Goal: Contribute content: Add original content to the website for others to see

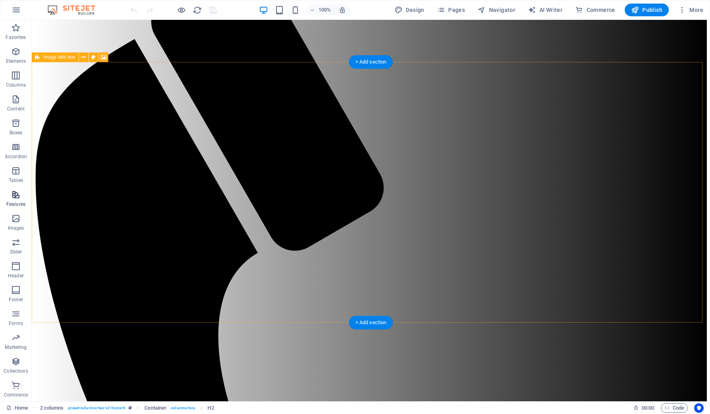
scroll to position [149, 0]
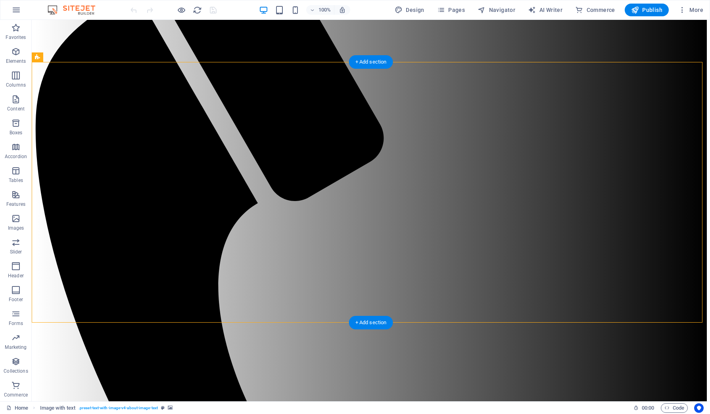
select select "px"
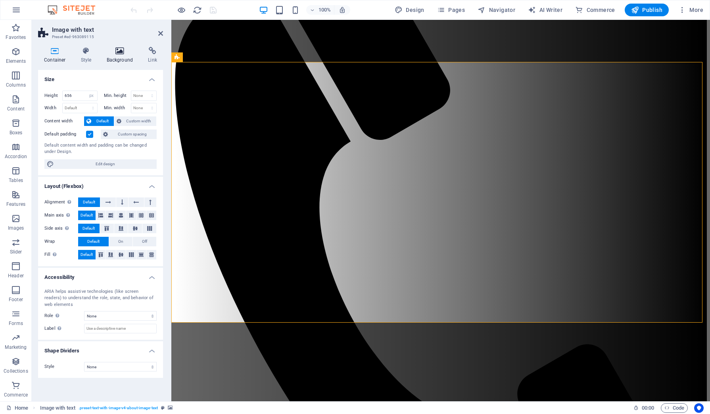
click at [116, 57] on h4 "Background" at bounding box center [122, 55] width 42 height 17
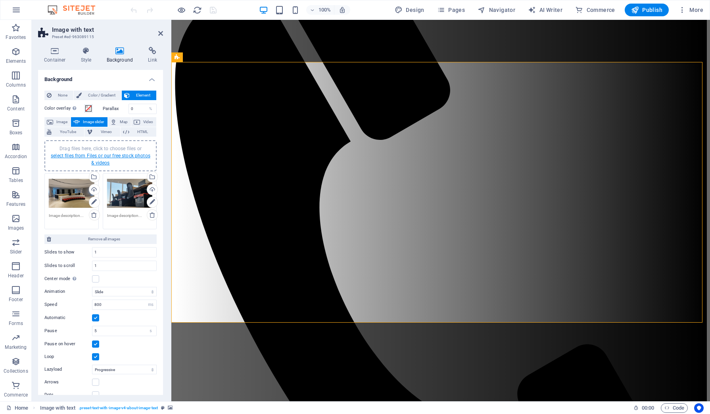
click at [96, 160] on link "select files from Files or our free stock photos & videos" at bounding box center [101, 159] width 100 height 13
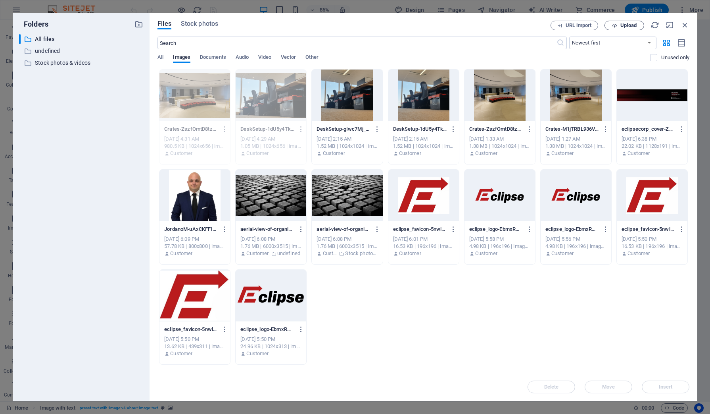
click at [616, 23] on icon "button" at bounding box center [614, 25] width 5 height 5
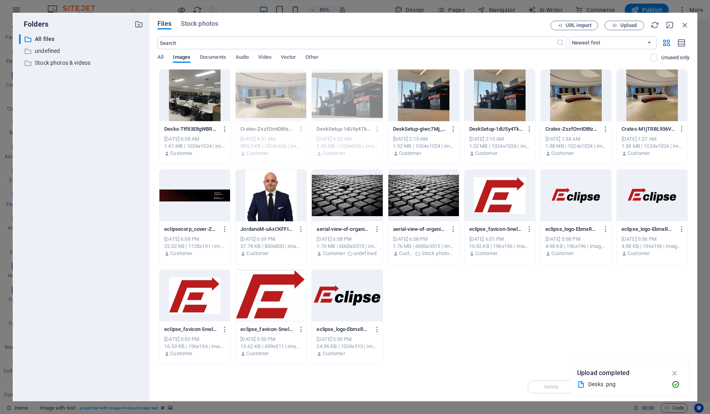
click at [202, 102] on div at bounding box center [195, 95] width 71 height 52
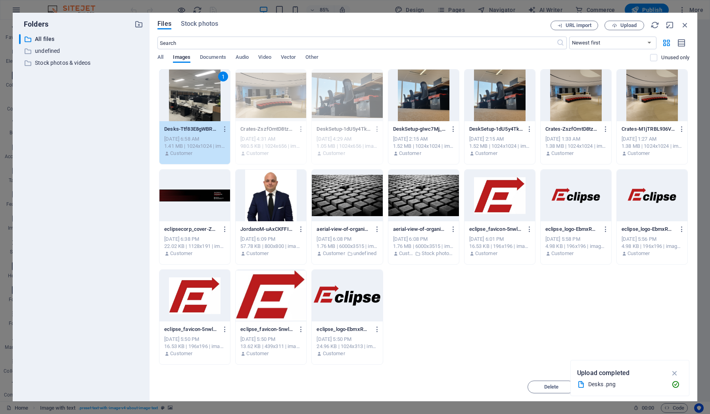
click at [202, 102] on div "1" at bounding box center [195, 95] width 71 height 52
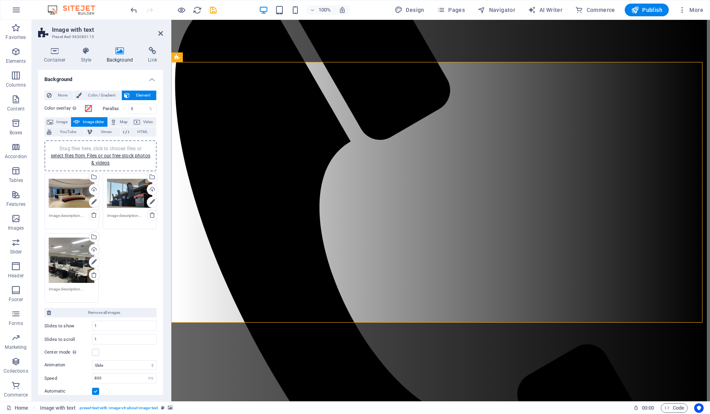
click at [81, 260] on div "Drag files here, click to choose files or select files from Files or our free s…" at bounding box center [72, 260] width 46 height 46
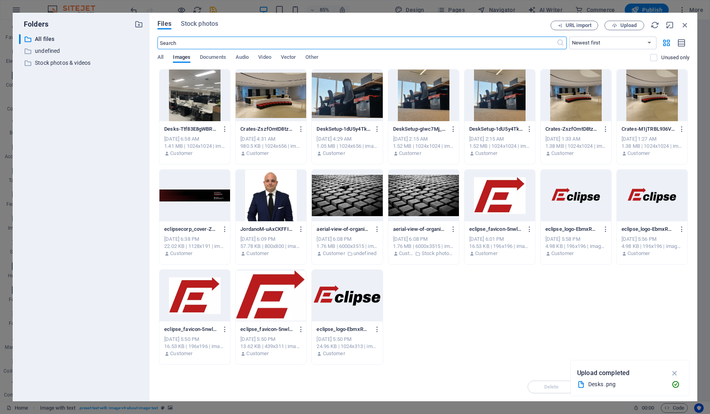
click at [689, 28] on icon "button" at bounding box center [685, 25] width 9 height 9
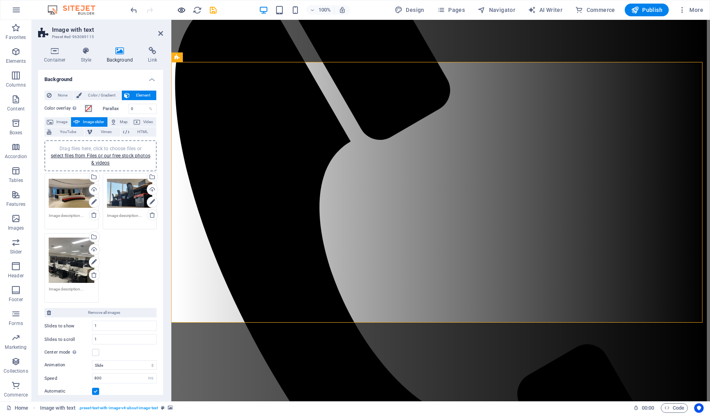
click at [178, 9] on icon "button" at bounding box center [181, 10] width 9 height 9
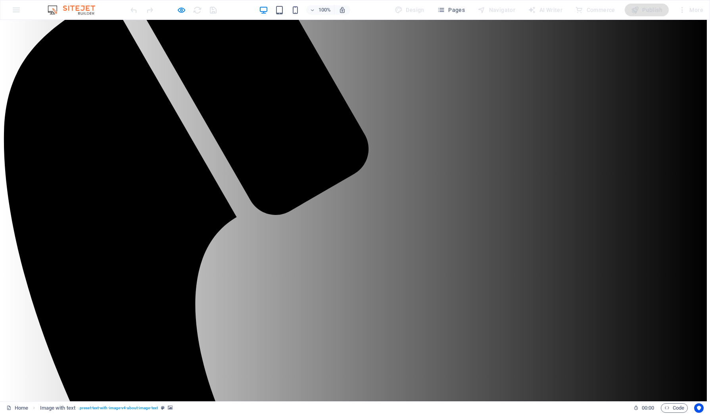
scroll to position [0, 0]
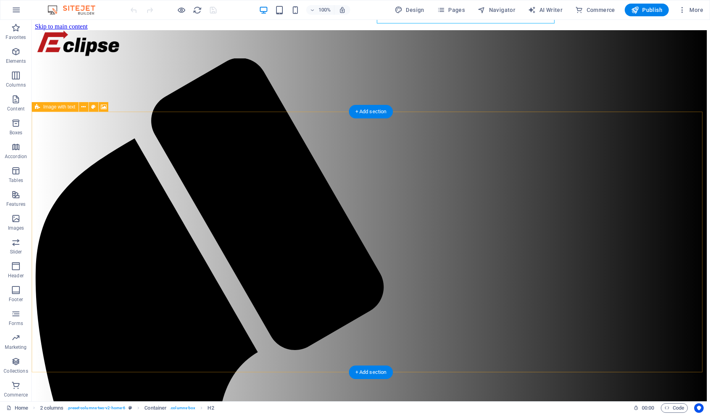
scroll to position [99, 0]
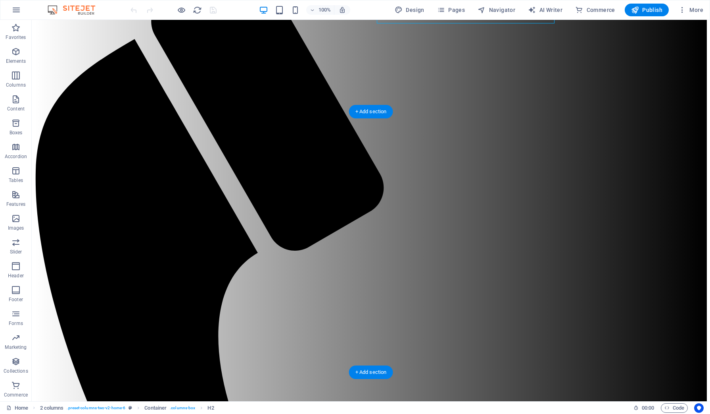
select select "px"
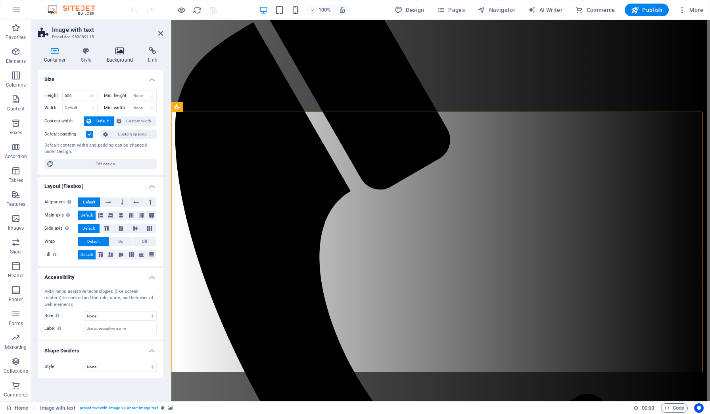
click at [113, 55] on h4 "Background" at bounding box center [122, 55] width 42 height 17
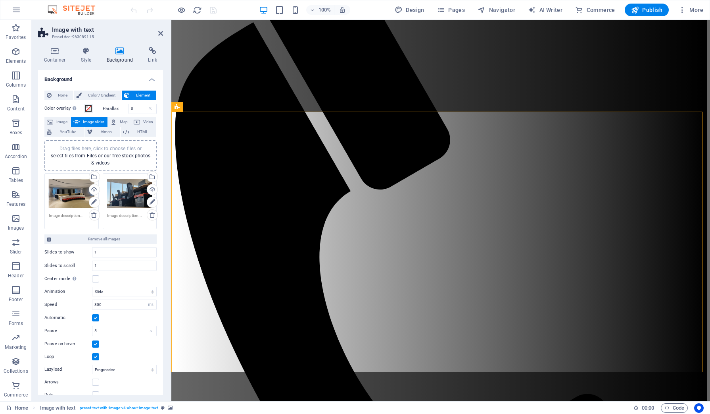
click at [87, 161] on div "Drag files here, click to choose files or select files from Files or our free s…" at bounding box center [100, 155] width 103 height 21
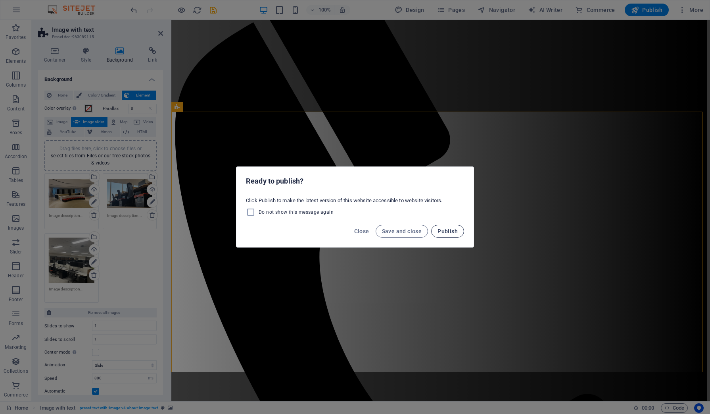
click at [446, 232] on span "Publish" at bounding box center [448, 231] width 20 height 6
checkbox input "false"
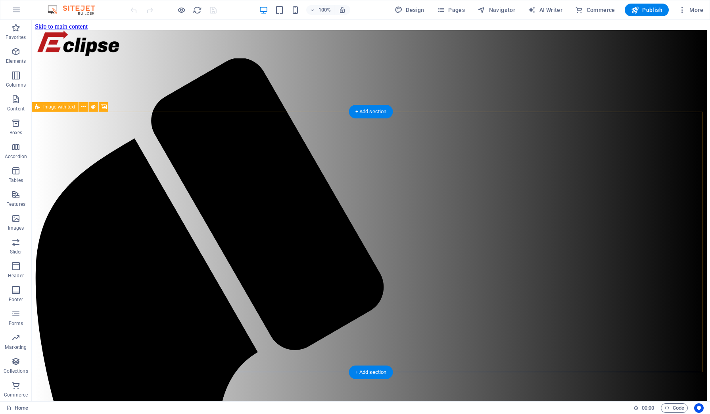
scroll to position [99, 0]
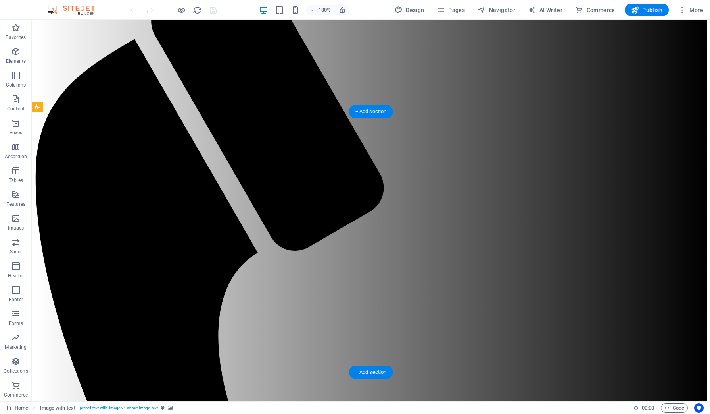
click at [99, 179] on div "Drag here to replace the existing content. Press “Ctrl” if you want to create a…" at bounding box center [371, 210] width 679 height 381
select select "px"
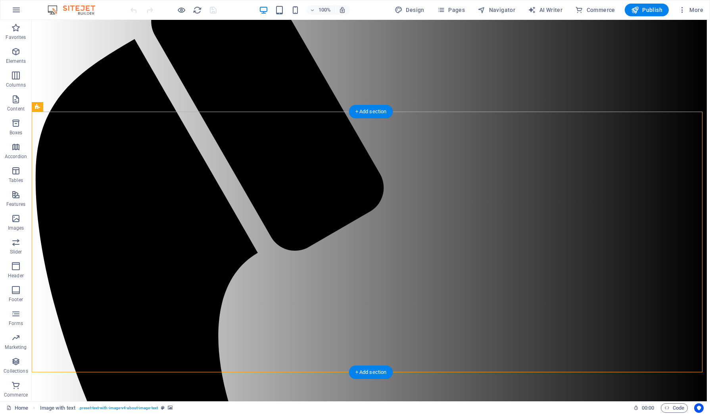
select select "ms"
select select "s"
select select "progressive"
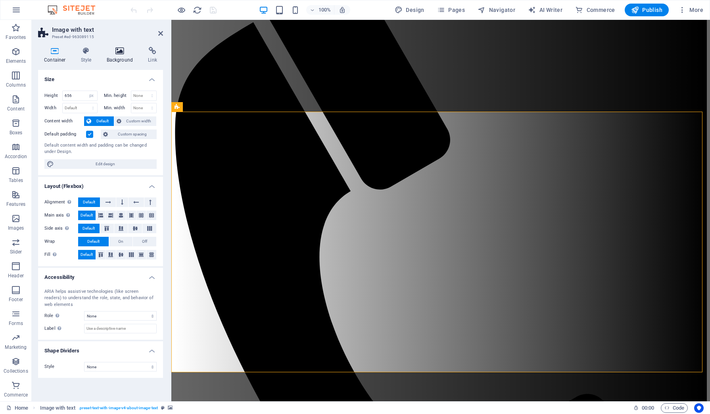
click at [115, 51] on icon at bounding box center [120, 51] width 38 height 8
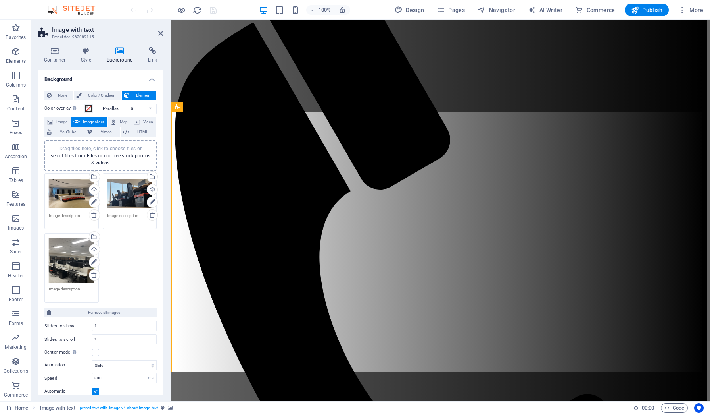
click at [67, 253] on div "Drag files here, click to choose files or select files from Files or our free s…" at bounding box center [72, 260] width 46 height 46
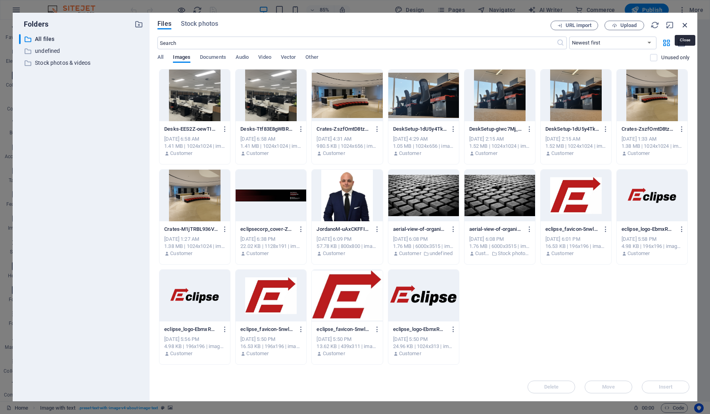
click at [685, 25] on icon "button" at bounding box center [685, 25] width 9 height 9
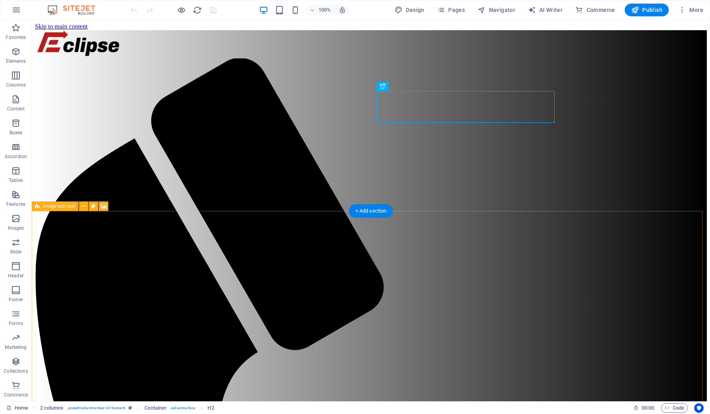
scroll to position [99, 0]
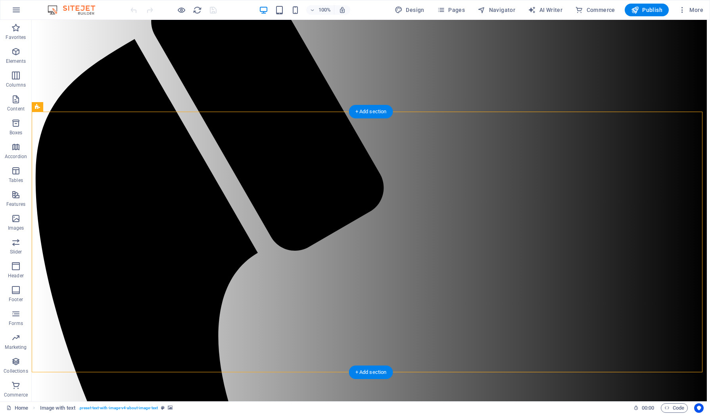
select select "px"
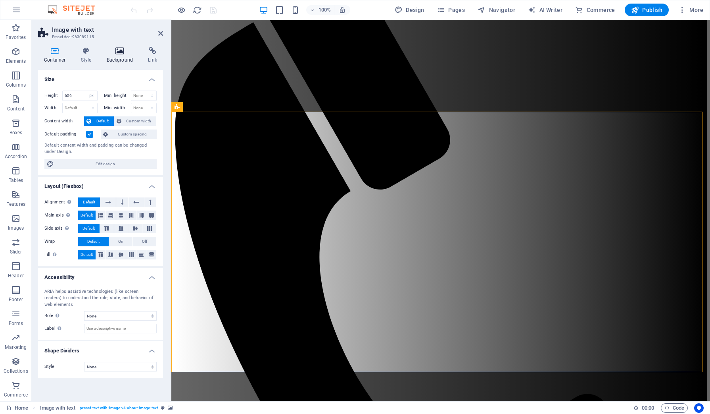
click at [118, 52] on icon at bounding box center [120, 51] width 38 height 8
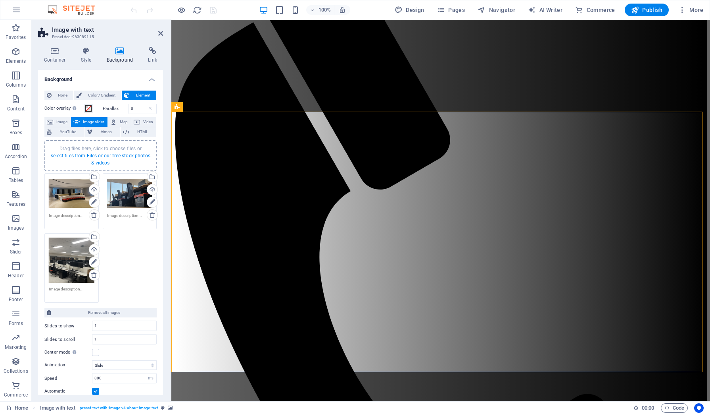
click at [89, 153] on link "select files from Files or our free stock photos & videos" at bounding box center [101, 159] width 100 height 13
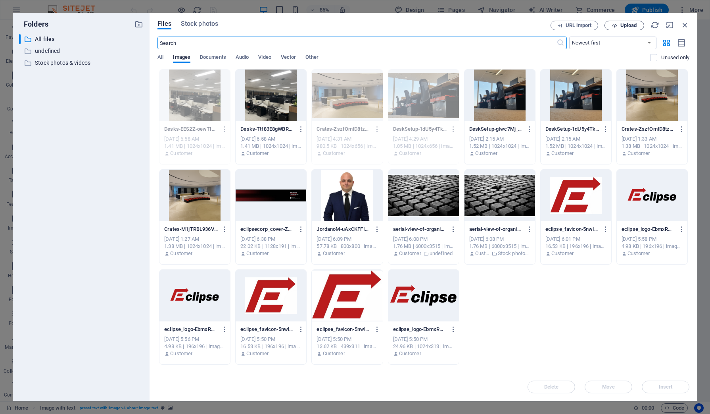
click at [630, 22] on button "Upload" at bounding box center [625, 26] width 40 height 10
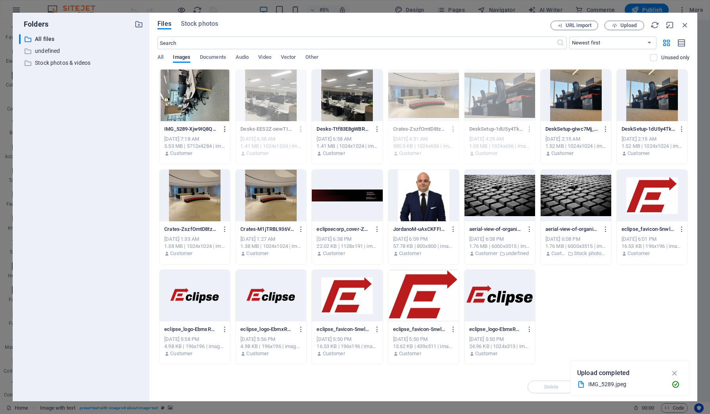
click at [225, 129] on icon "button" at bounding box center [225, 128] width 8 height 7
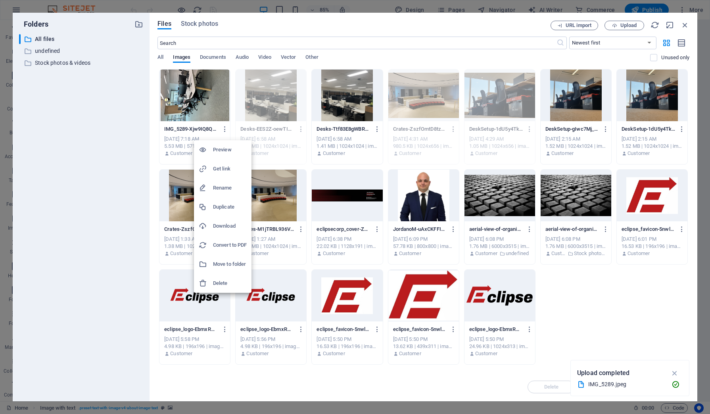
click at [393, 56] on div at bounding box center [355, 207] width 710 height 414
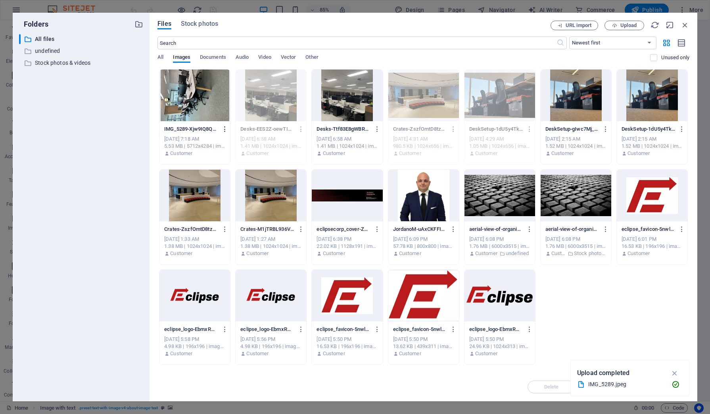
click at [224, 128] on icon "button" at bounding box center [225, 128] width 8 height 7
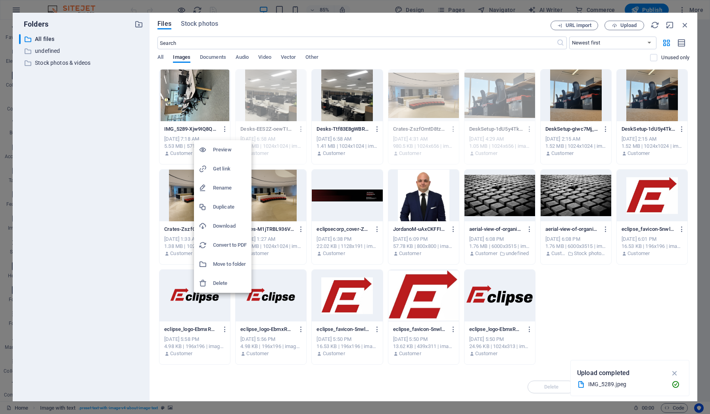
click at [107, 103] on div at bounding box center [355, 207] width 710 height 414
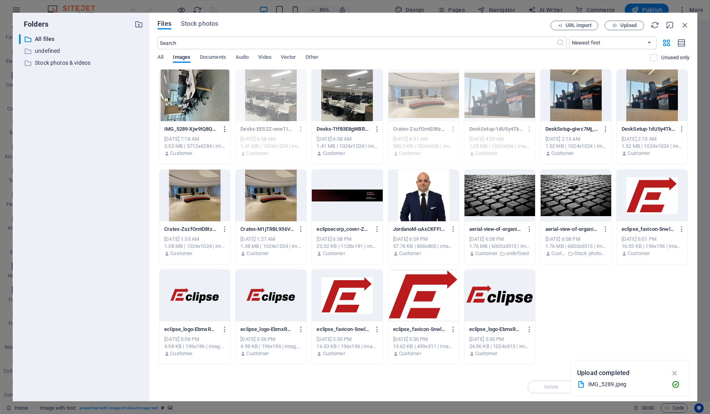
click at [227, 129] on icon "button" at bounding box center [225, 128] width 8 height 7
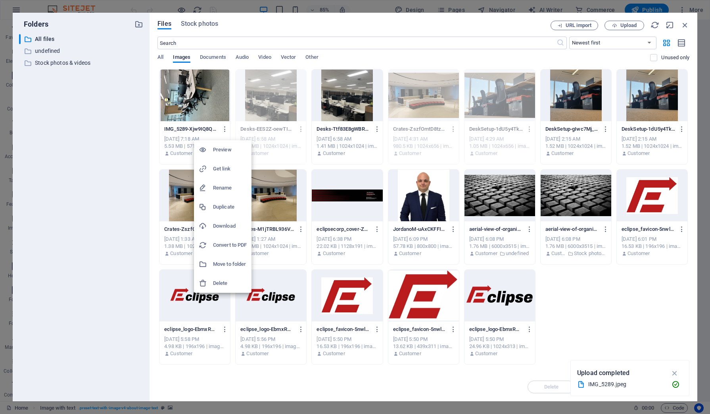
click at [105, 138] on div at bounding box center [355, 207] width 710 height 414
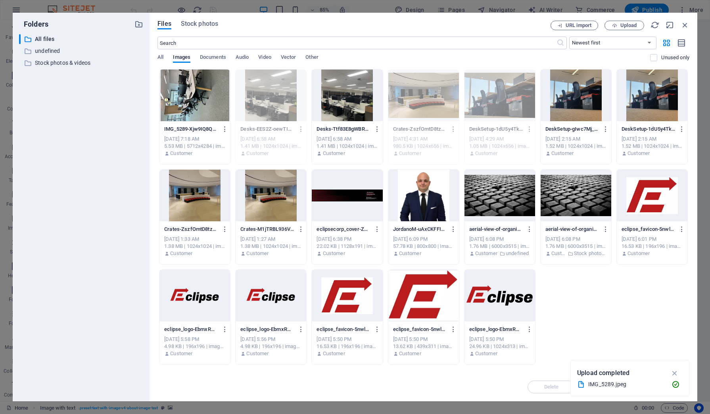
click at [190, 77] on div at bounding box center [195, 95] width 71 height 52
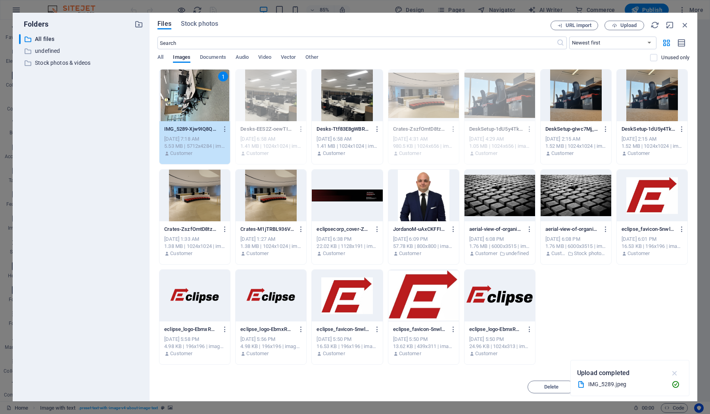
click at [678, 373] on icon "button" at bounding box center [675, 372] width 9 height 9
click at [668, 384] on span "Insert" at bounding box center [666, 386] width 14 height 5
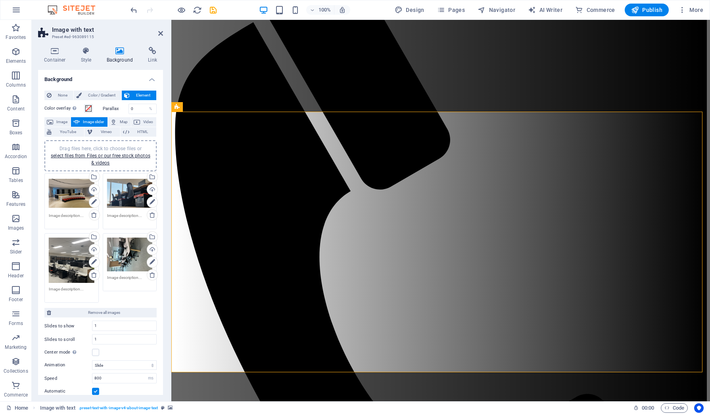
click at [137, 256] on div "Drag files here, click to choose files or select files from Files or our free s…" at bounding box center [130, 254] width 46 height 34
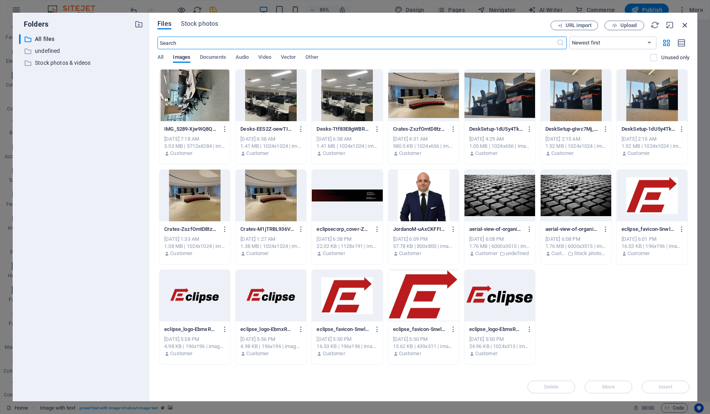
click at [684, 22] on icon "button" at bounding box center [685, 25] width 9 height 9
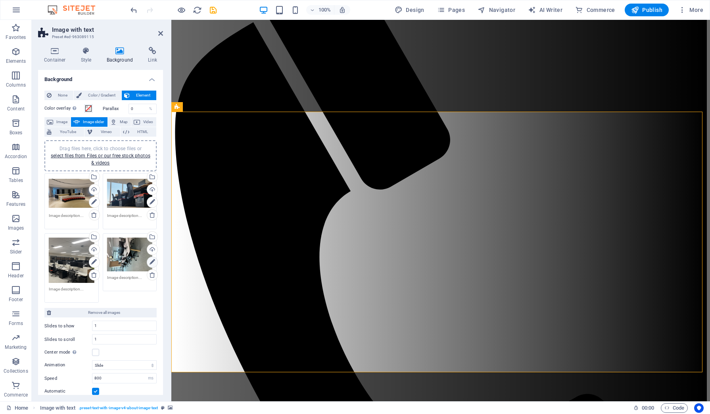
click at [150, 257] on icon at bounding box center [153, 262] width 6 height 10
click at [153, 261] on icon at bounding box center [153, 262] width 6 height 10
click at [415, 101] on icon at bounding box center [414, 99] width 4 height 5
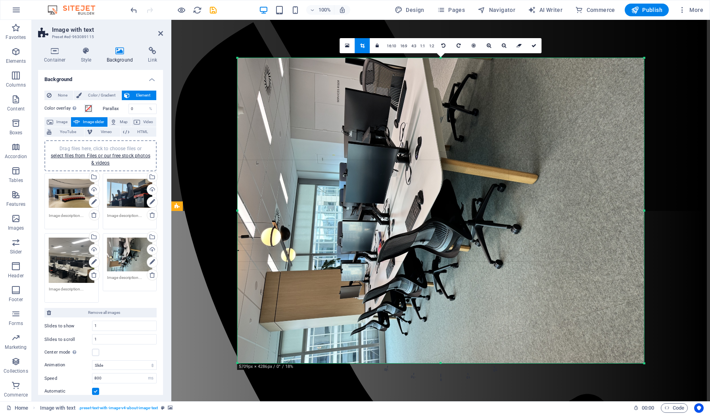
click at [358, 46] on link at bounding box center [362, 45] width 15 height 15
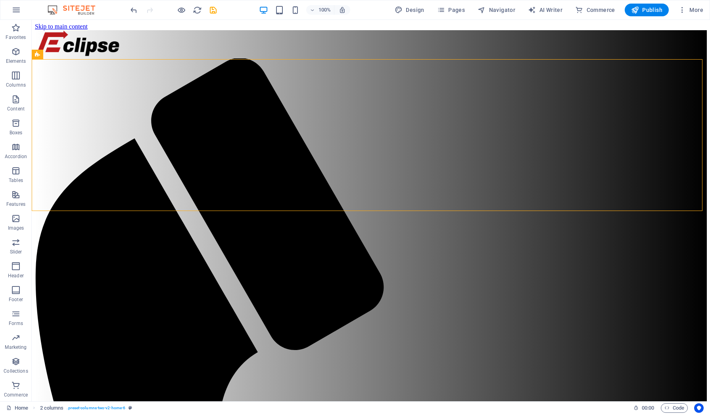
click at [177, 11] on span "button" at bounding box center [182, 10] width 10 height 9
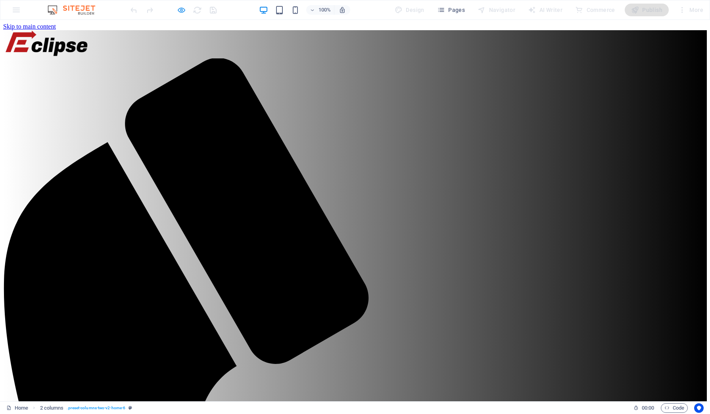
click at [177, 8] on icon "button" at bounding box center [181, 10] width 9 height 9
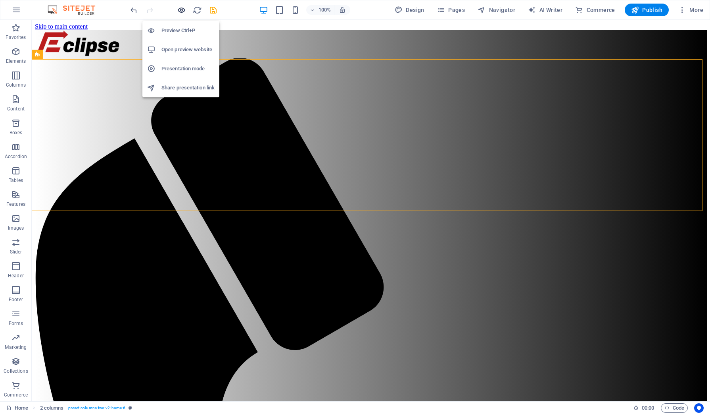
click at [178, 9] on icon "button" at bounding box center [181, 10] width 9 height 9
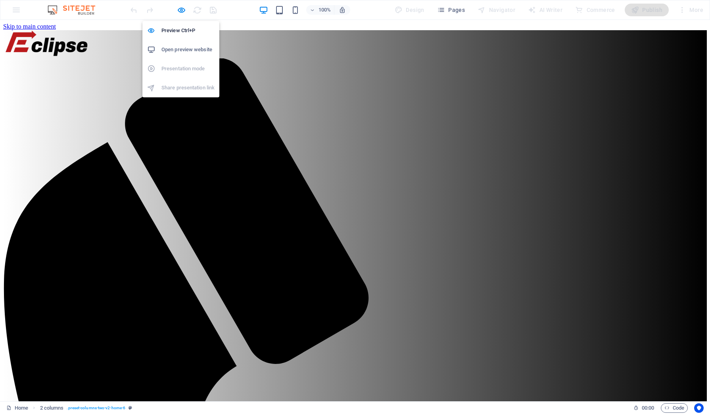
click at [186, 49] on h6 "Open preview website" at bounding box center [188, 50] width 53 height 10
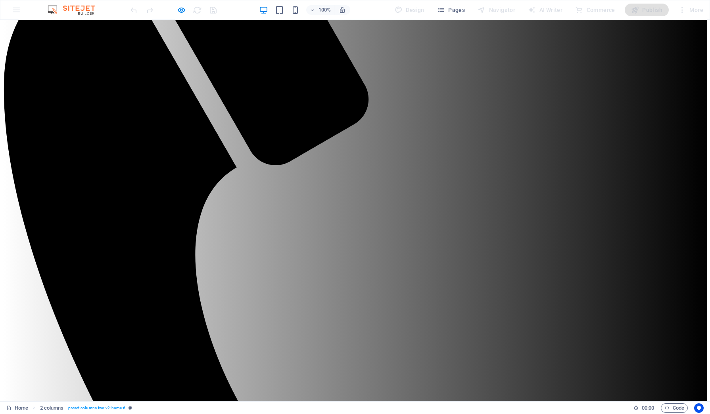
scroll to position [50, 0]
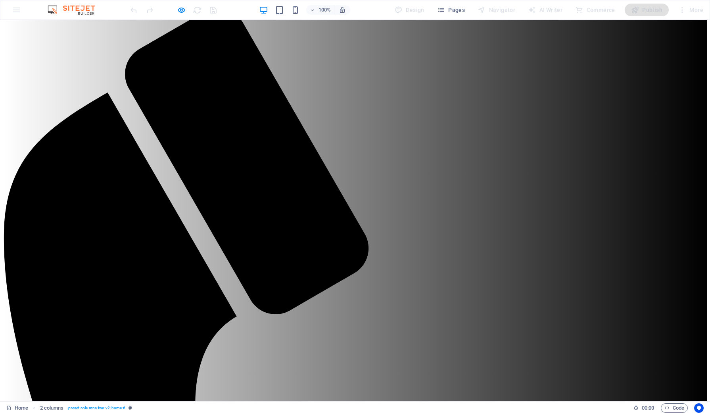
click at [177, 3] on div "100% Design Pages Navigator AI Writer Commerce Publish More" at bounding box center [355, 9] width 710 height 19
click at [180, 7] on icon "button" at bounding box center [181, 10] width 9 height 9
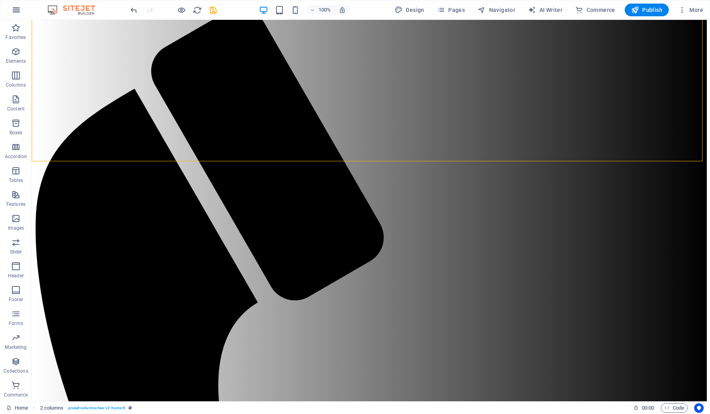
click at [15, 7] on icon "button" at bounding box center [17, 10] width 10 height 10
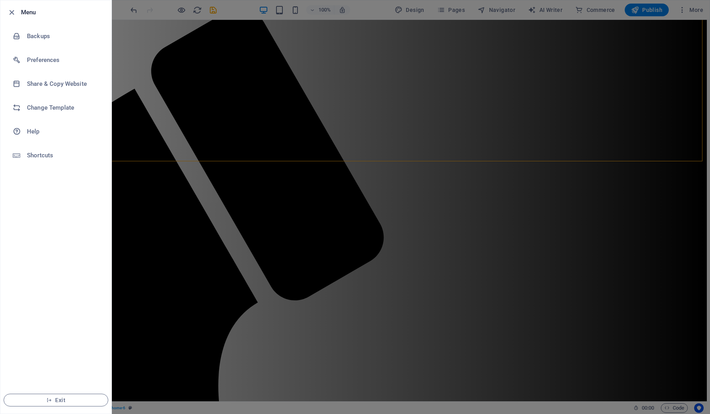
click at [302, 236] on div at bounding box center [355, 207] width 710 height 414
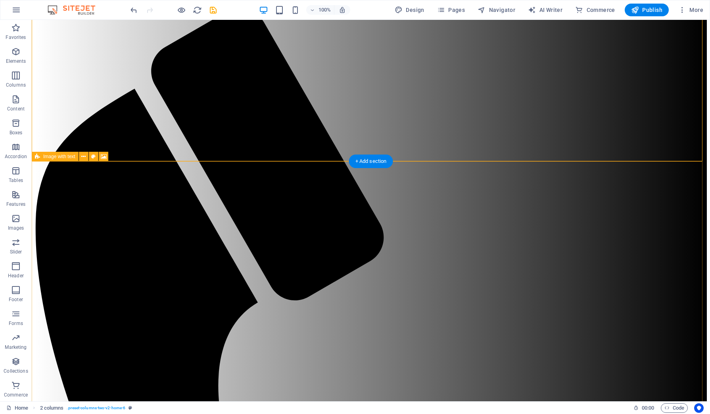
select select "ms"
select select "s"
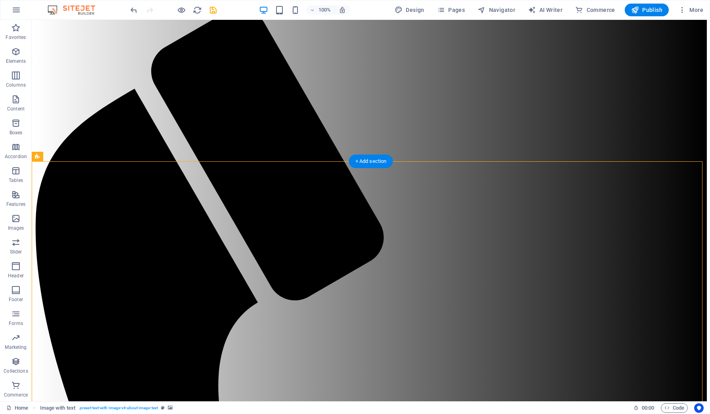
select select "progressive"
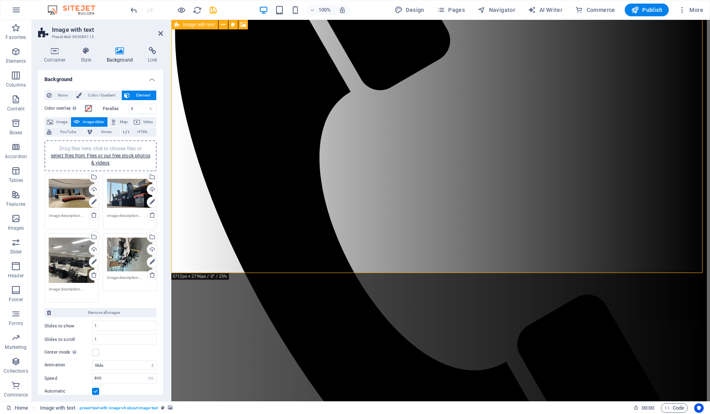
scroll to position [99, 0]
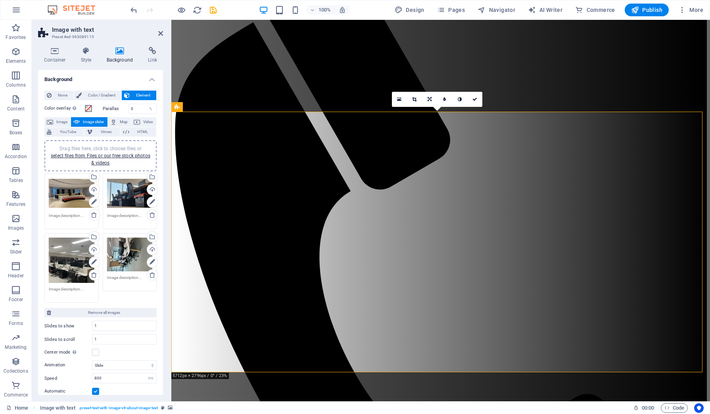
click at [417, 96] on link at bounding box center [414, 99] width 15 height 15
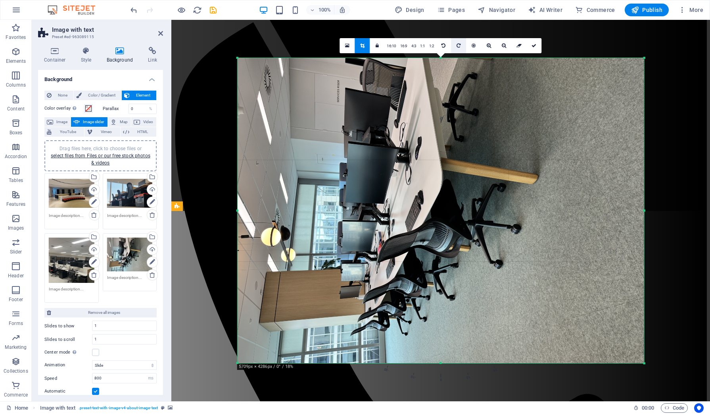
click at [458, 50] on link at bounding box center [458, 45] width 15 height 15
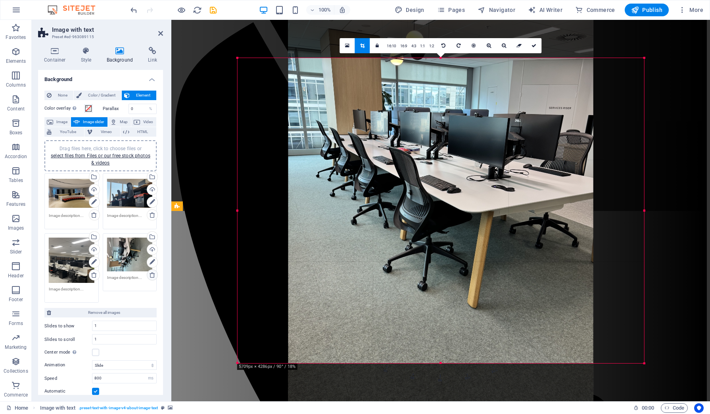
click at [151, 272] on icon at bounding box center [152, 274] width 6 height 6
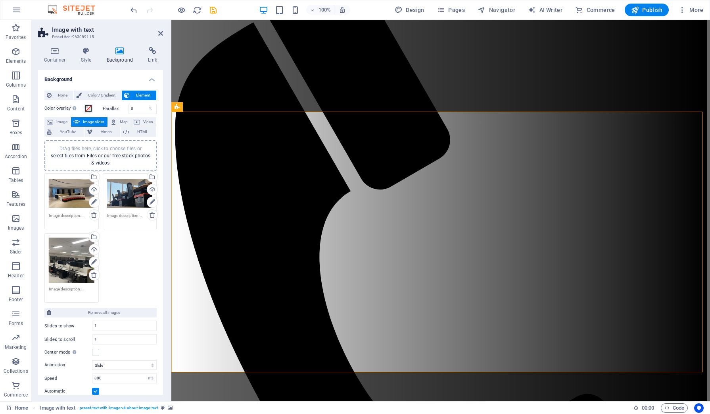
click at [245, 9] on div "100% Design Pages Navigator AI Writer Commerce Publish More" at bounding box center [418, 10] width 578 height 13
